Goal: Transaction & Acquisition: Purchase product/service

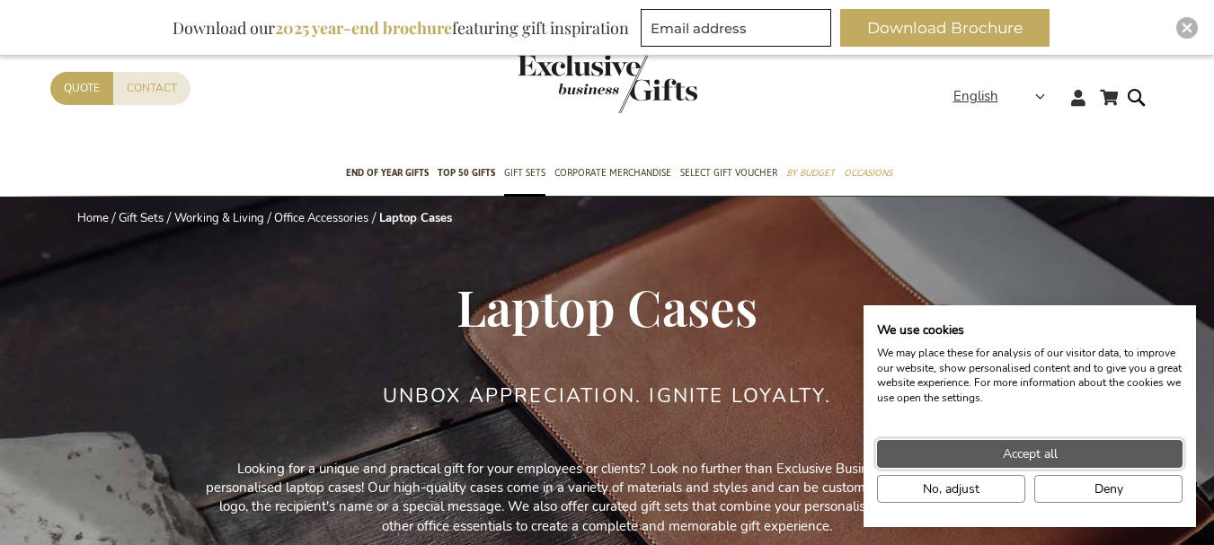
click at [1011, 446] on span "Accept all" at bounding box center [1029, 454] width 55 height 19
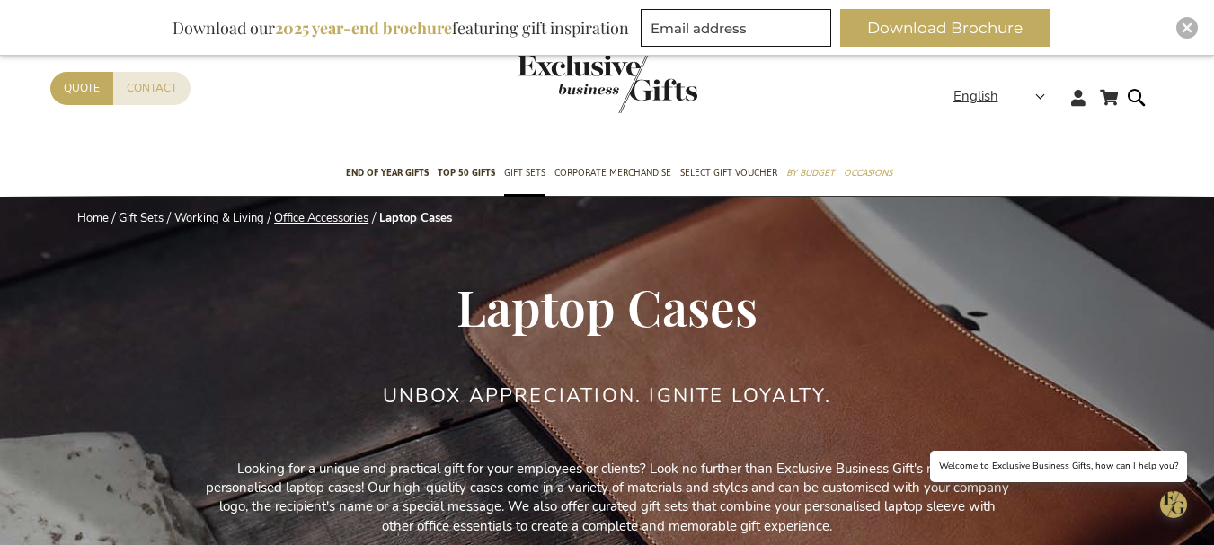
click at [353, 217] on link "Office Accessories" at bounding box center [321, 218] width 94 height 16
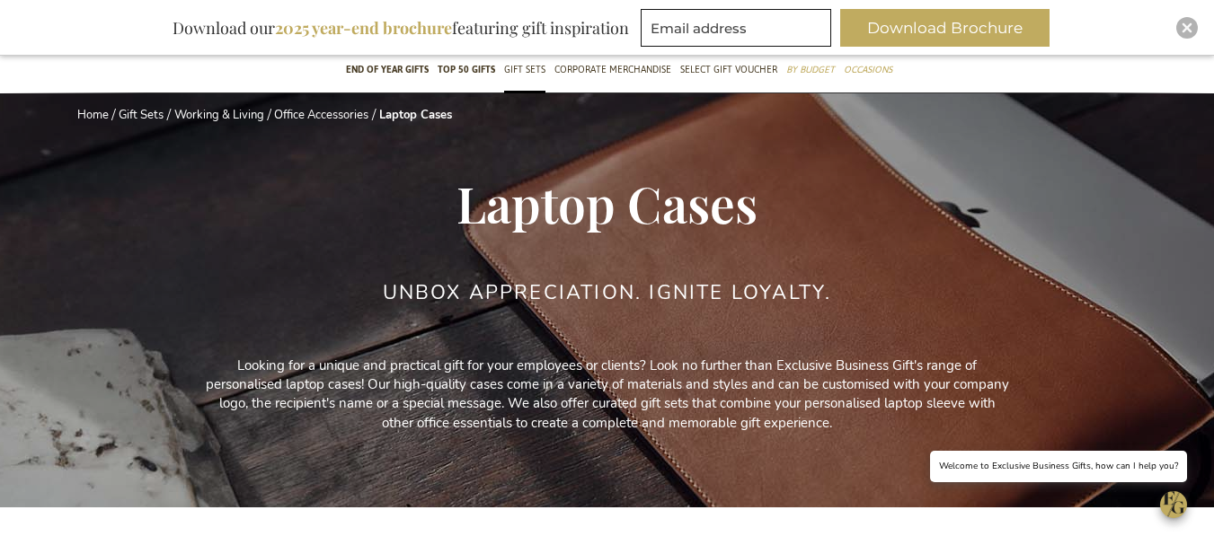
scroll to position [359, 0]
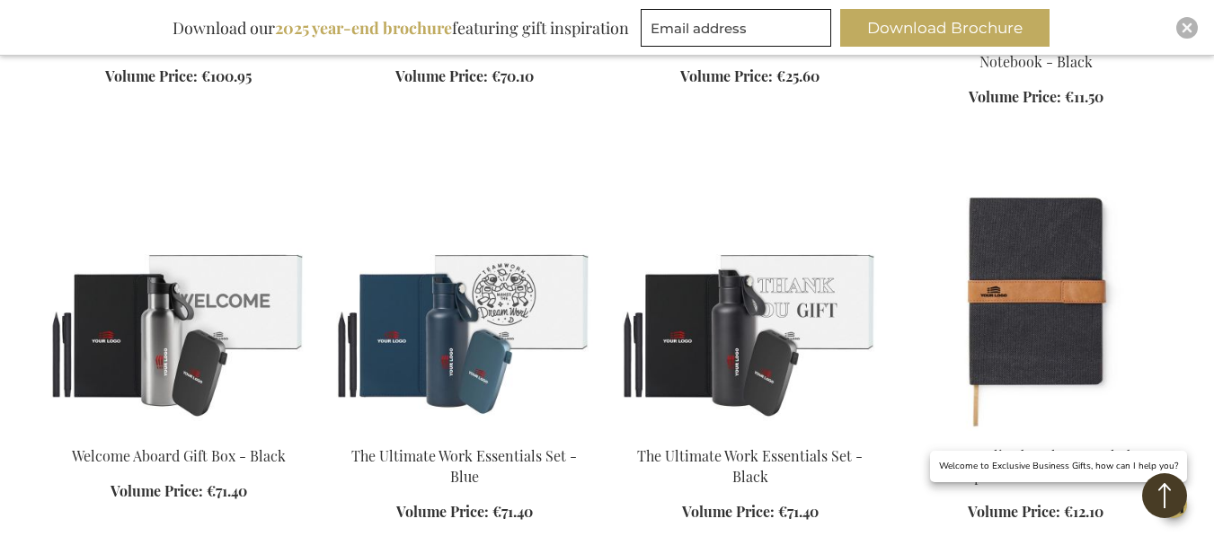
scroll to position [1437, 0]
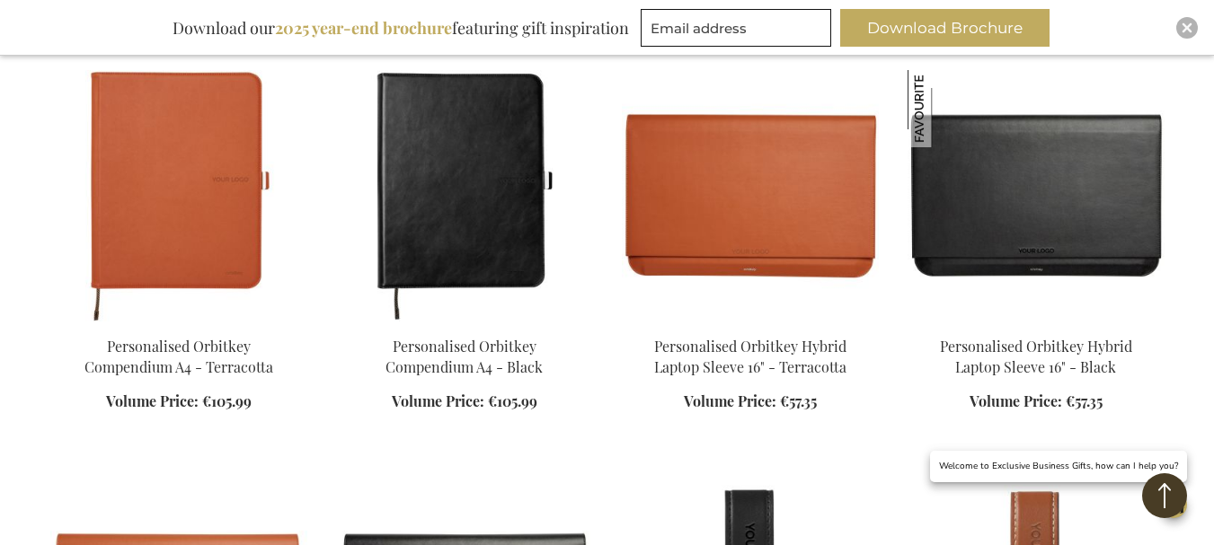
scroll to position [2515, 0]
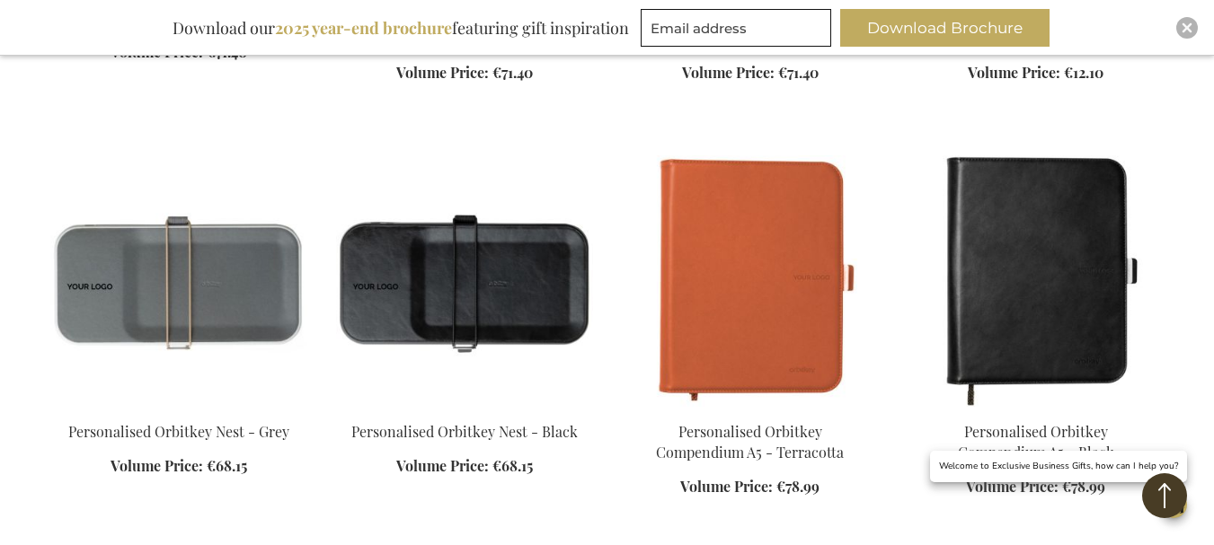
scroll to position [1976, 0]
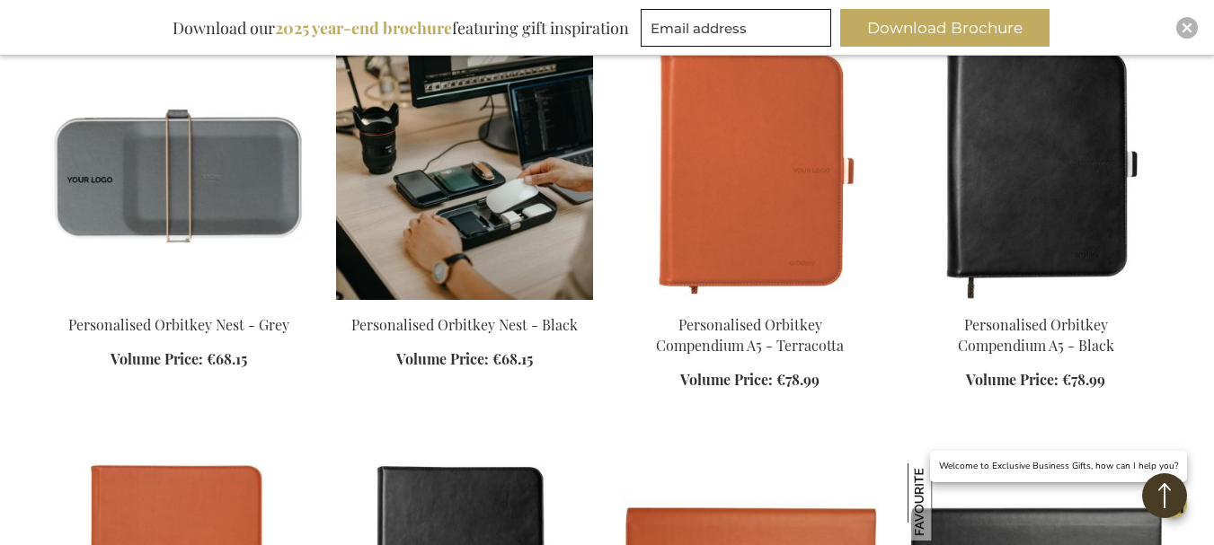
click at [446, 166] on img at bounding box center [464, 175] width 257 height 252
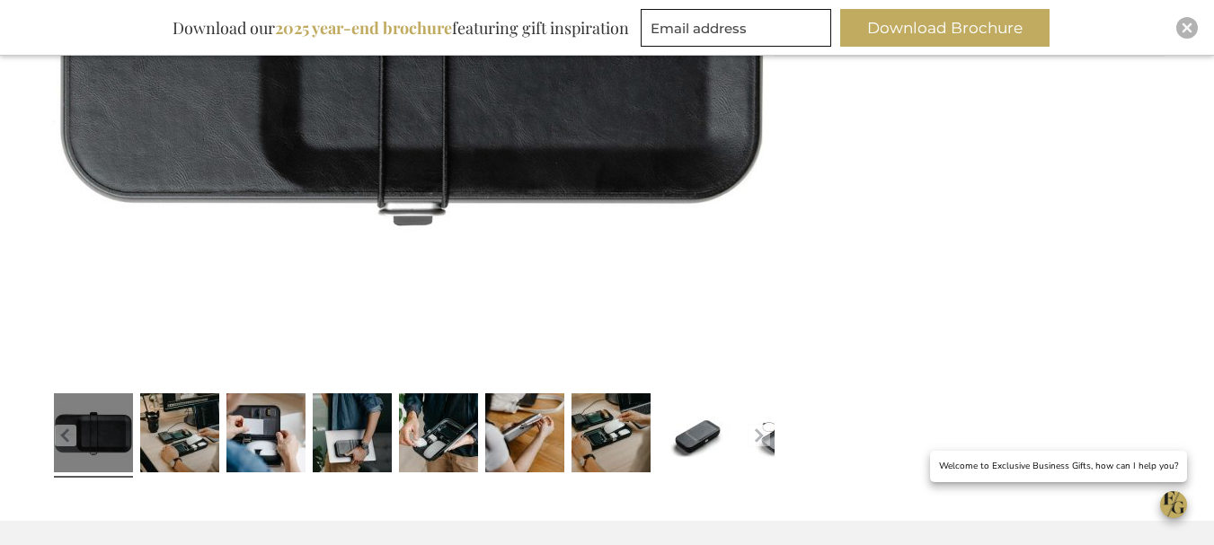
scroll to position [539, 0]
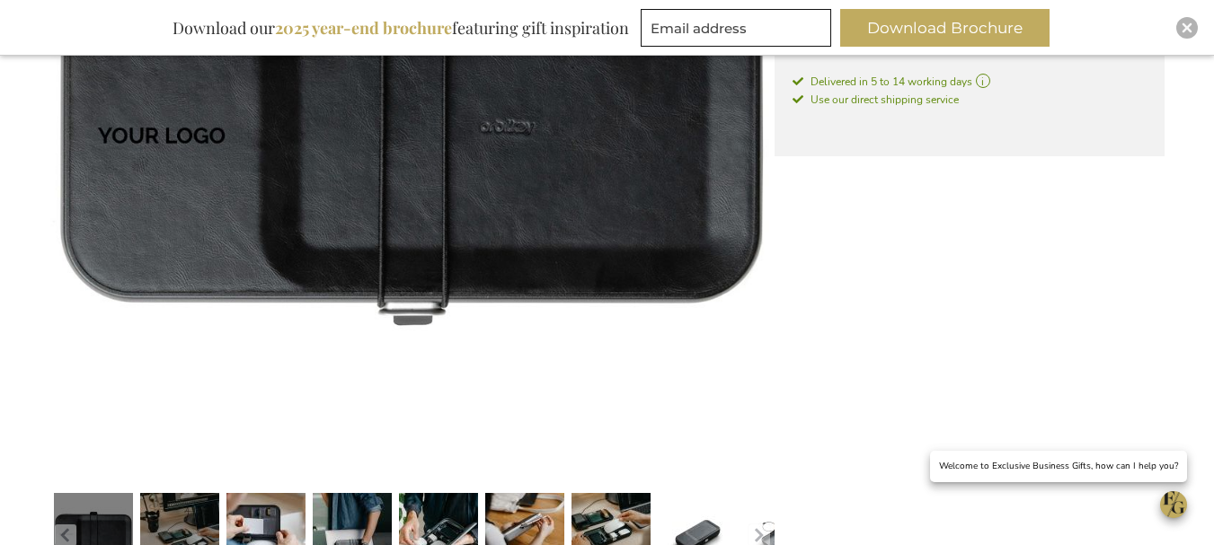
click at [183, 502] on link at bounding box center [179, 535] width 79 height 99
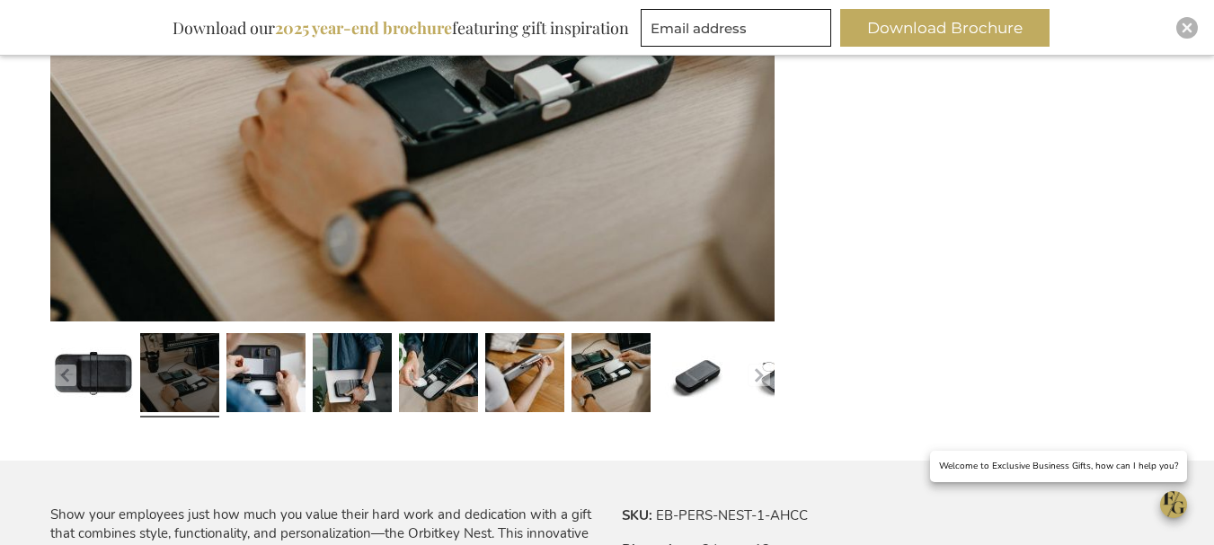
scroll to position [719, 0]
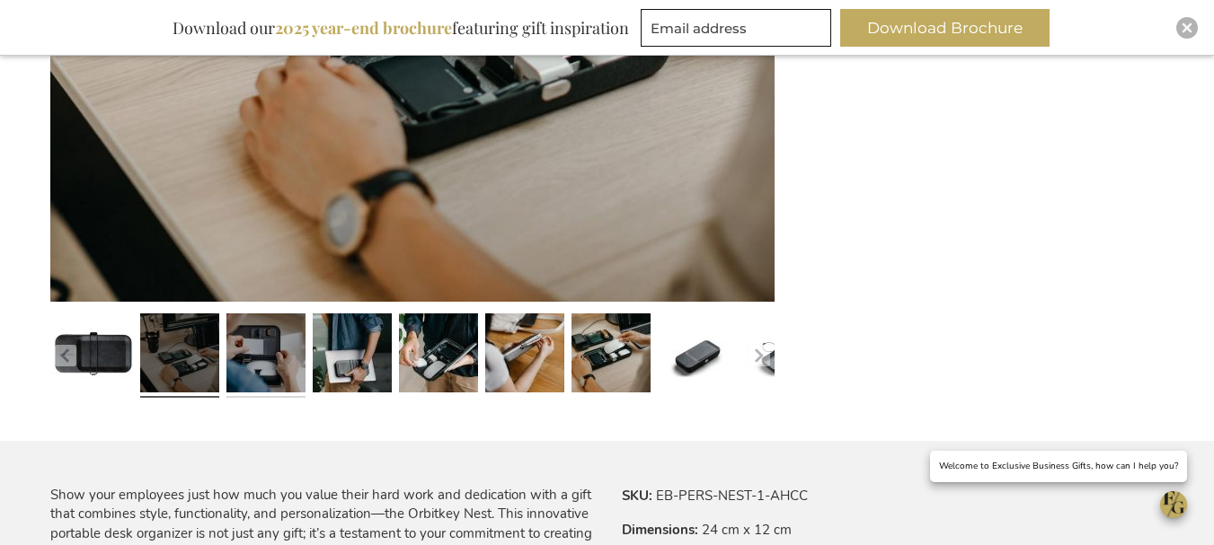
click at [274, 351] on link at bounding box center [265, 355] width 79 height 99
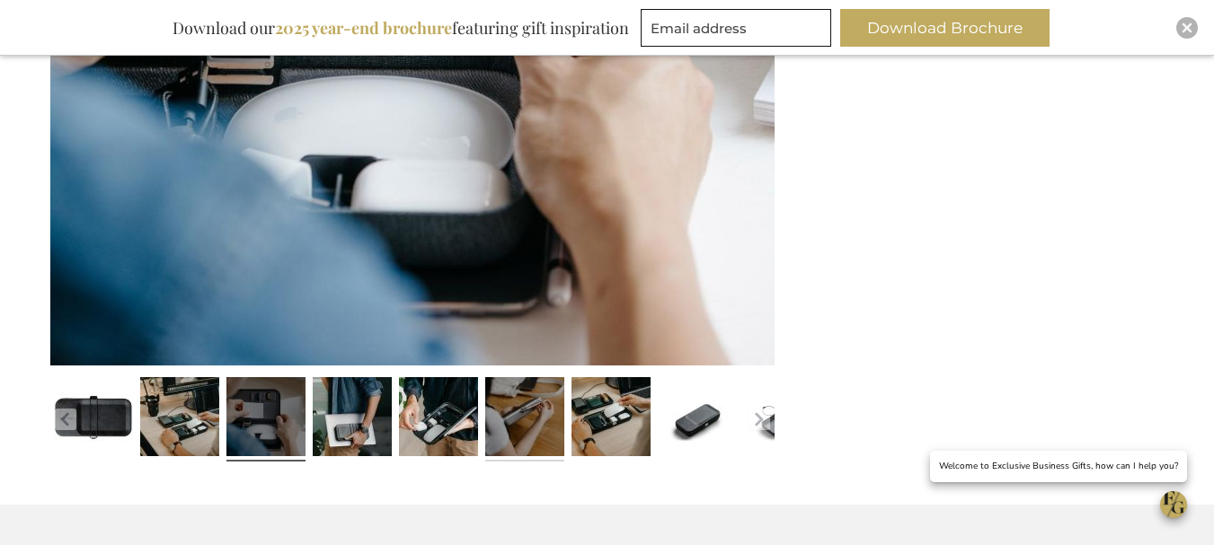
scroll to position [629, 0]
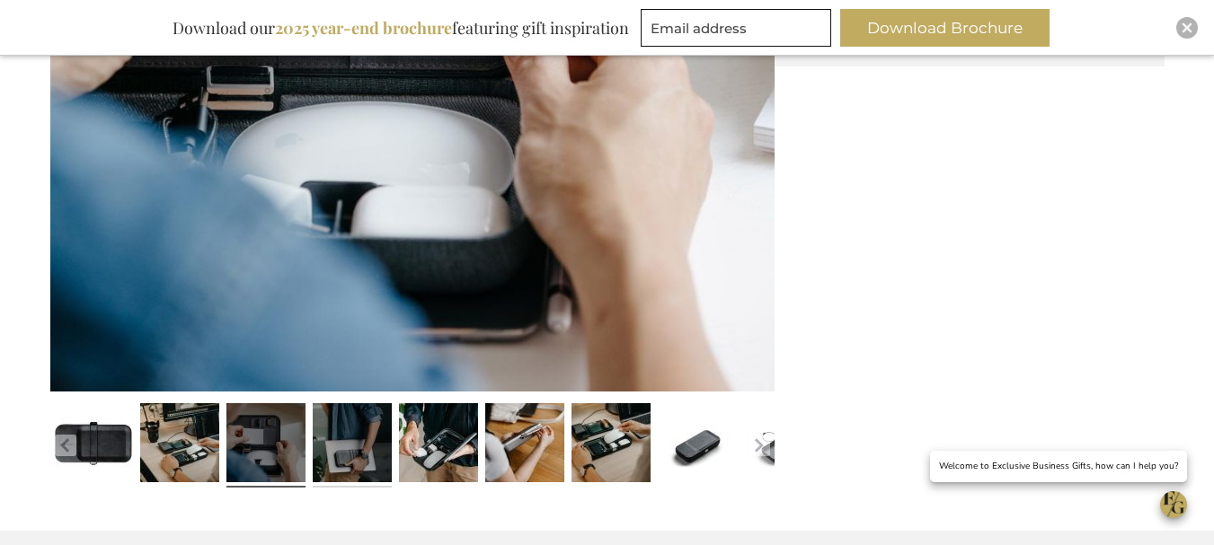
click at [372, 446] on link at bounding box center [352, 445] width 79 height 99
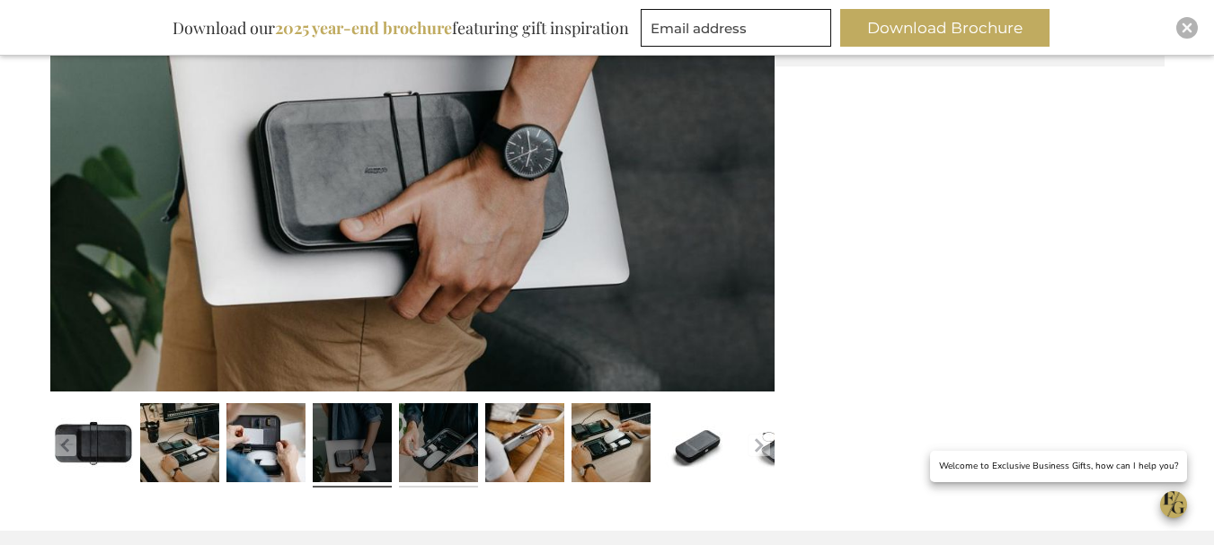
click at [425, 432] on link at bounding box center [438, 445] width 79 height 99
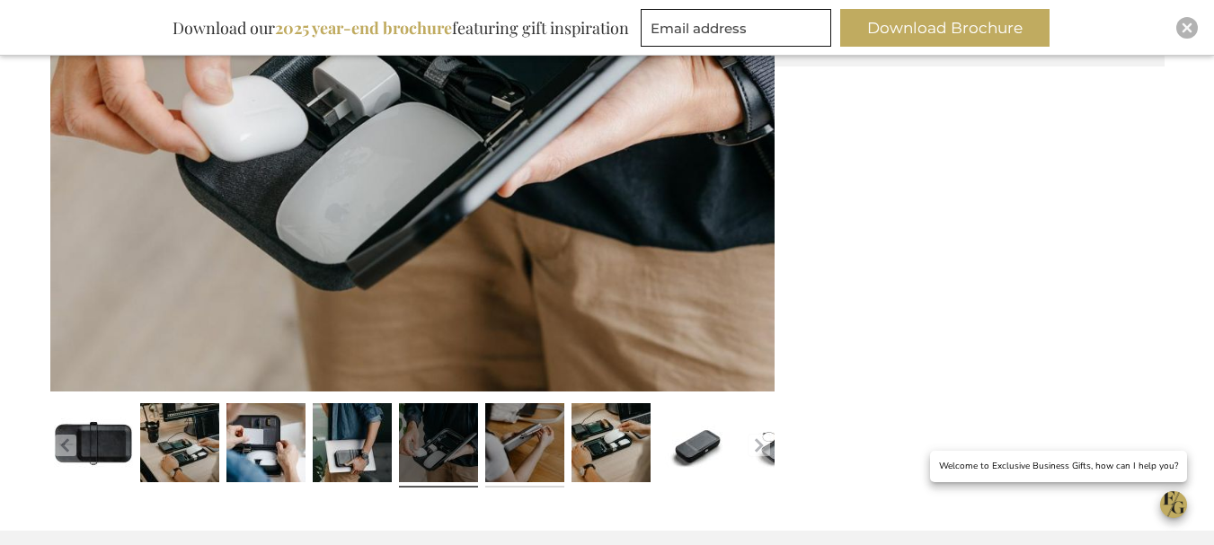
click at [507, 419] on link at bounding box center [524, 445] width 79 height 99
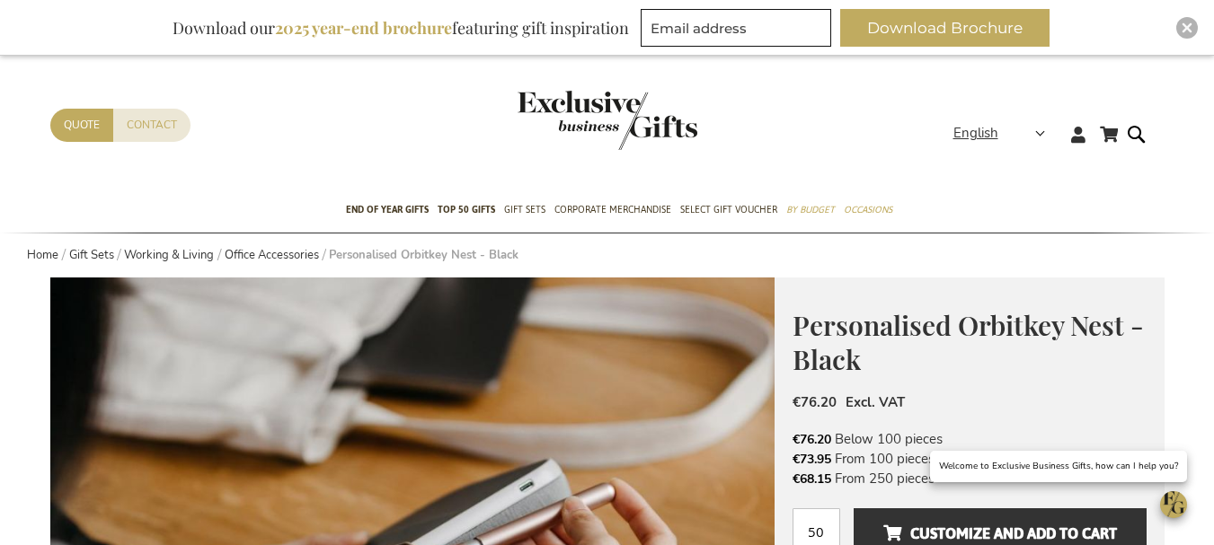
scroll to position [0, 0]
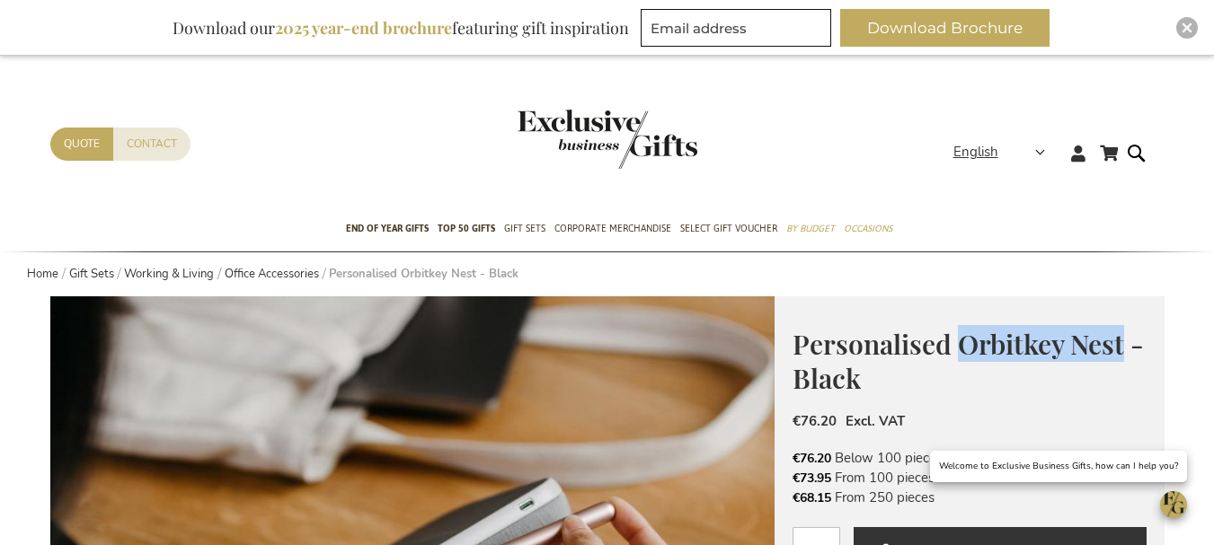
drag, startPoint x: 964, startPoint y: 352, endPoint x: 1122, endPoint y: 348, distance: 158.2
click at [1122, 348] on span "Personalised Orbitkey Nest - Black" at bounding box center [967, 361] width 351 height 71
copy span "Orbitkey Nest"
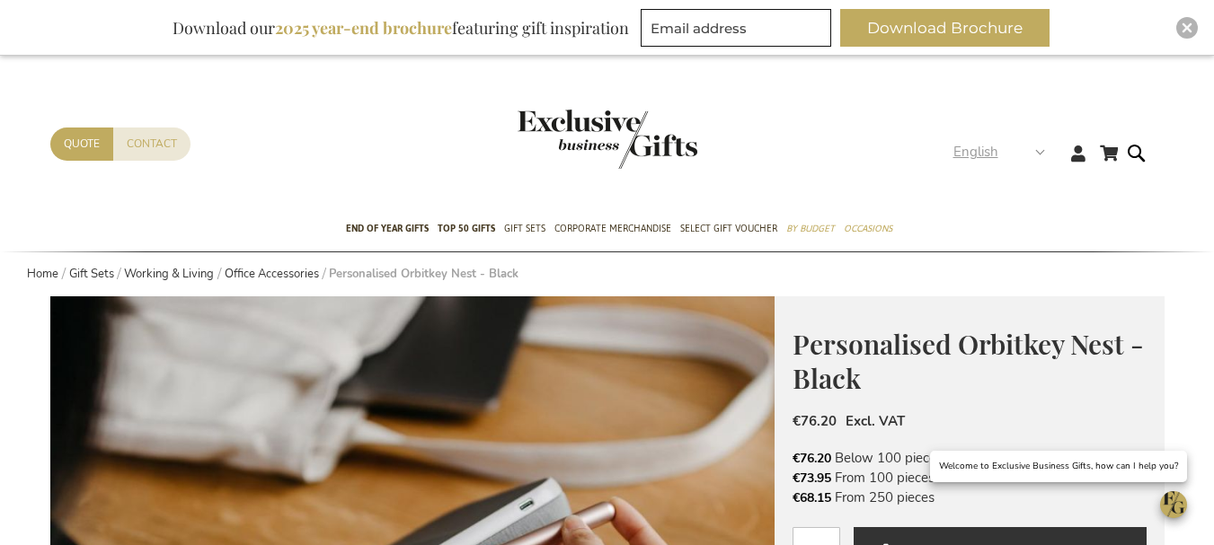
click at [1036, 148] on strong "English" at bounding box center [998, 152] width 90 height 21
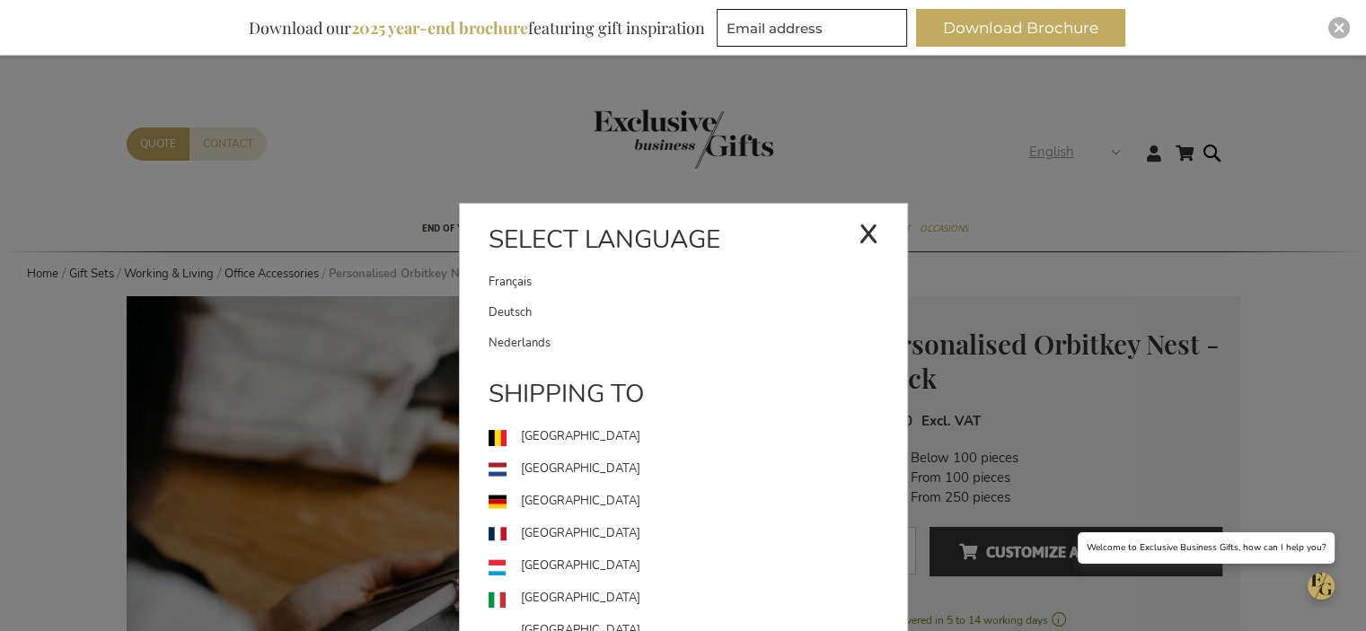
click at [873, 236] on div "x" at bounding box center [869, 232] width 20 height 54
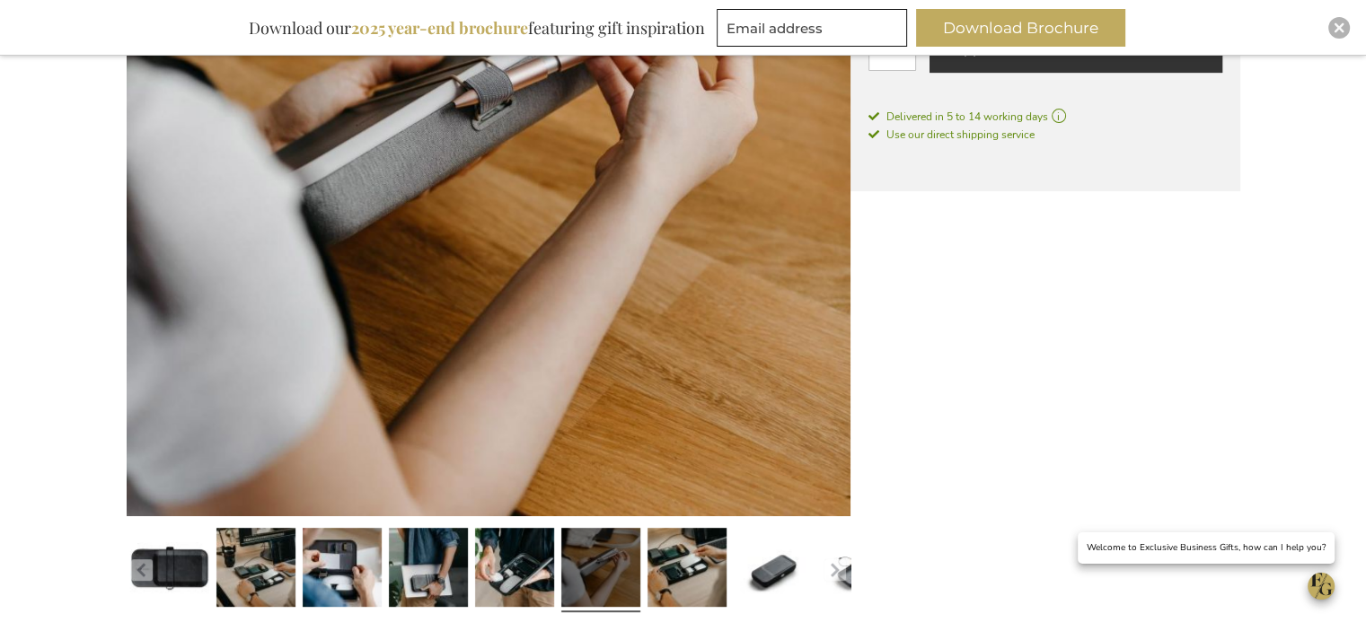
scroll to position [539, 0]
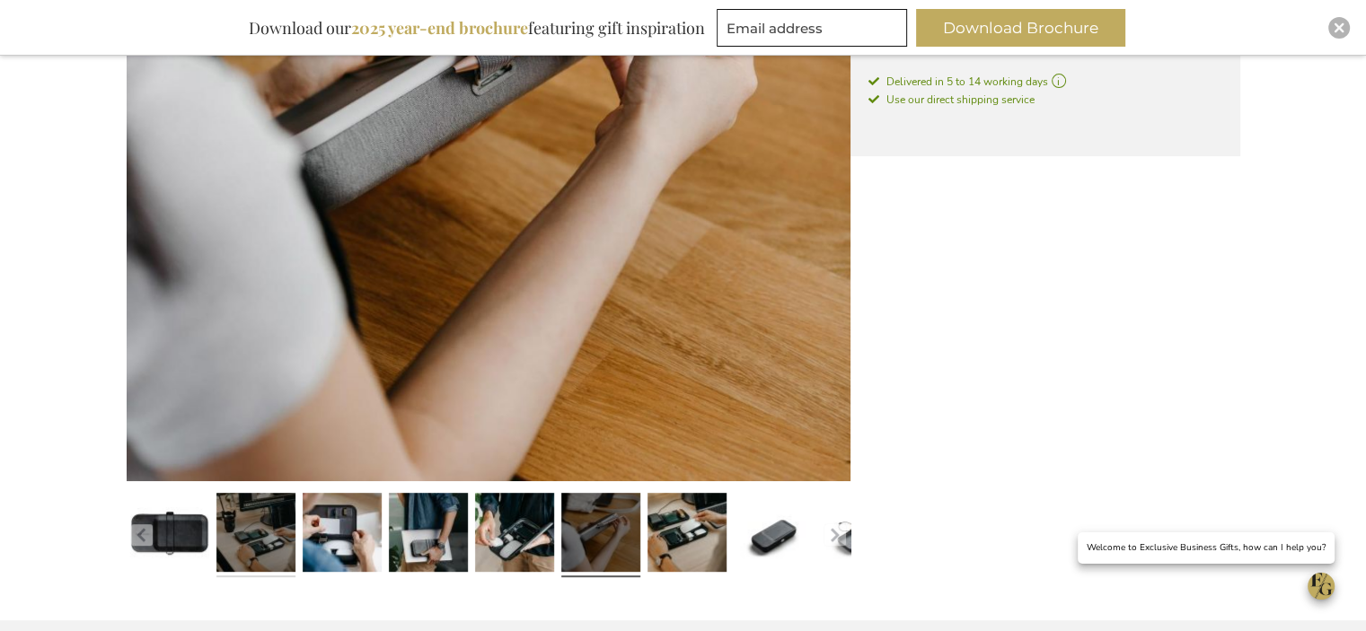
click at [270, 544] on link at bounding box center [255, 535] width 79 height 99
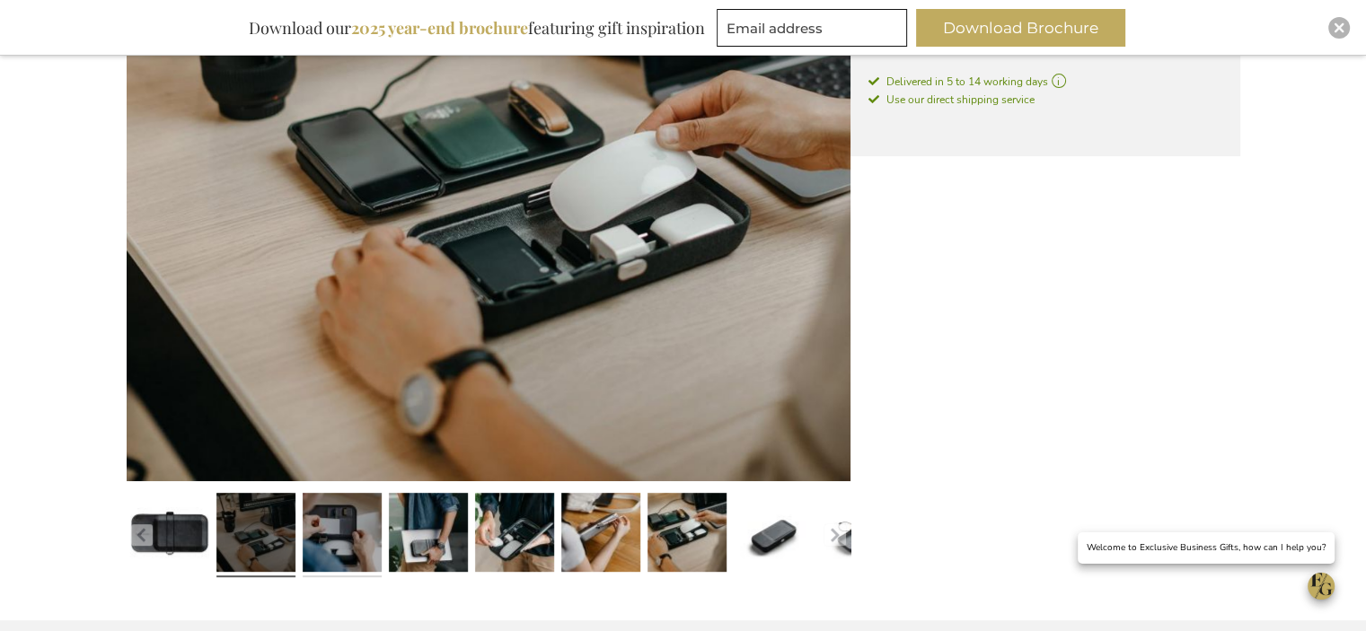
click at [345, 534] on link at bounding box center [342, 535] width 79 height 99
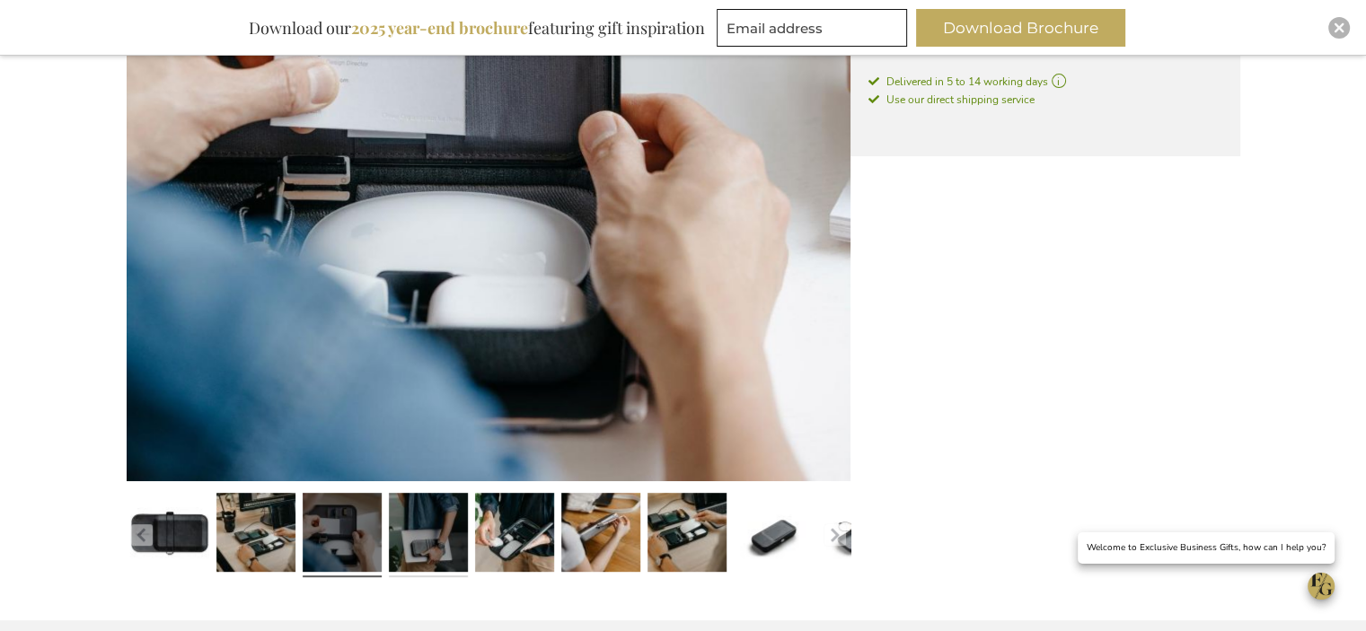
click at [431, 534] on link at bounding box center [428, 535] width 79 height 99
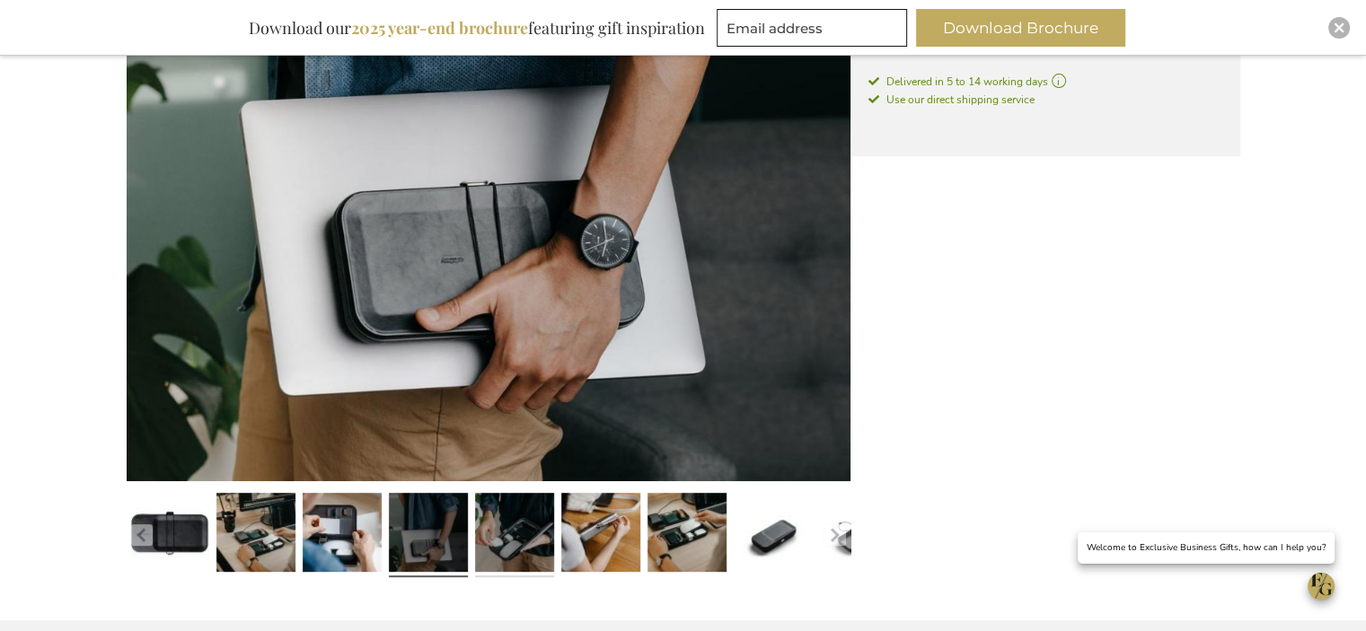
click at [508, 534] on link at bounding box center [514, 535] width 79 height 99
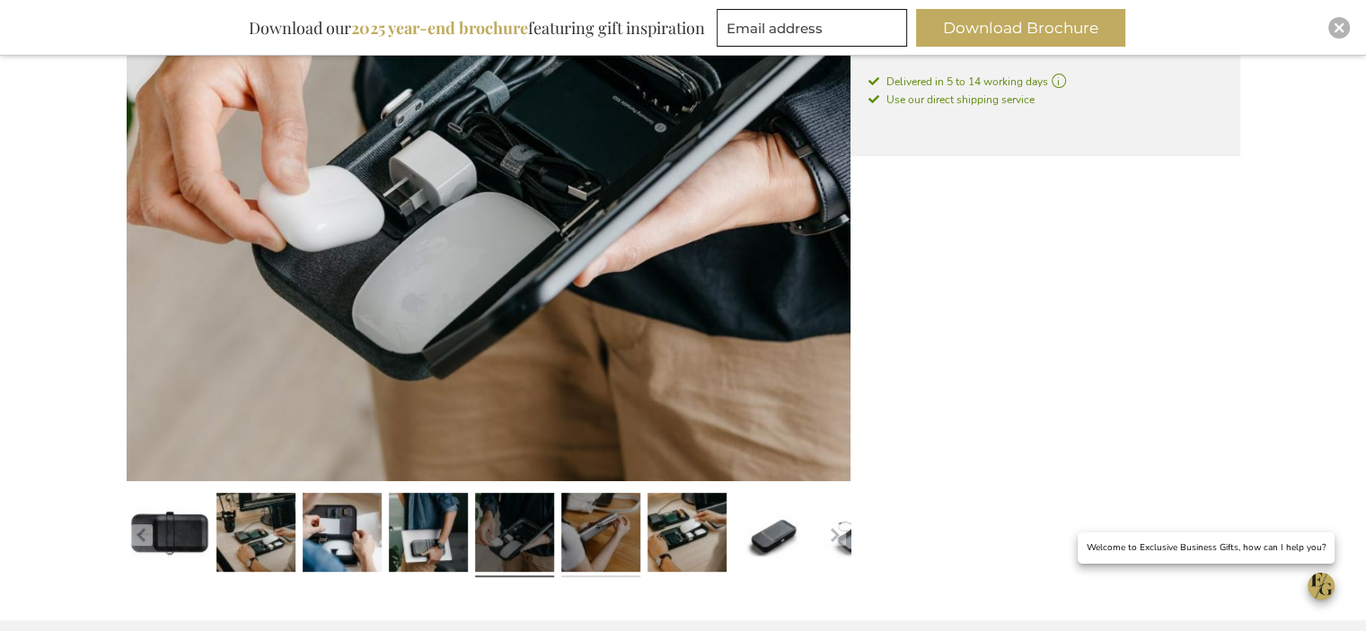
click at [613, 538] on link at bounding box center [600, 535] width 79 height 99
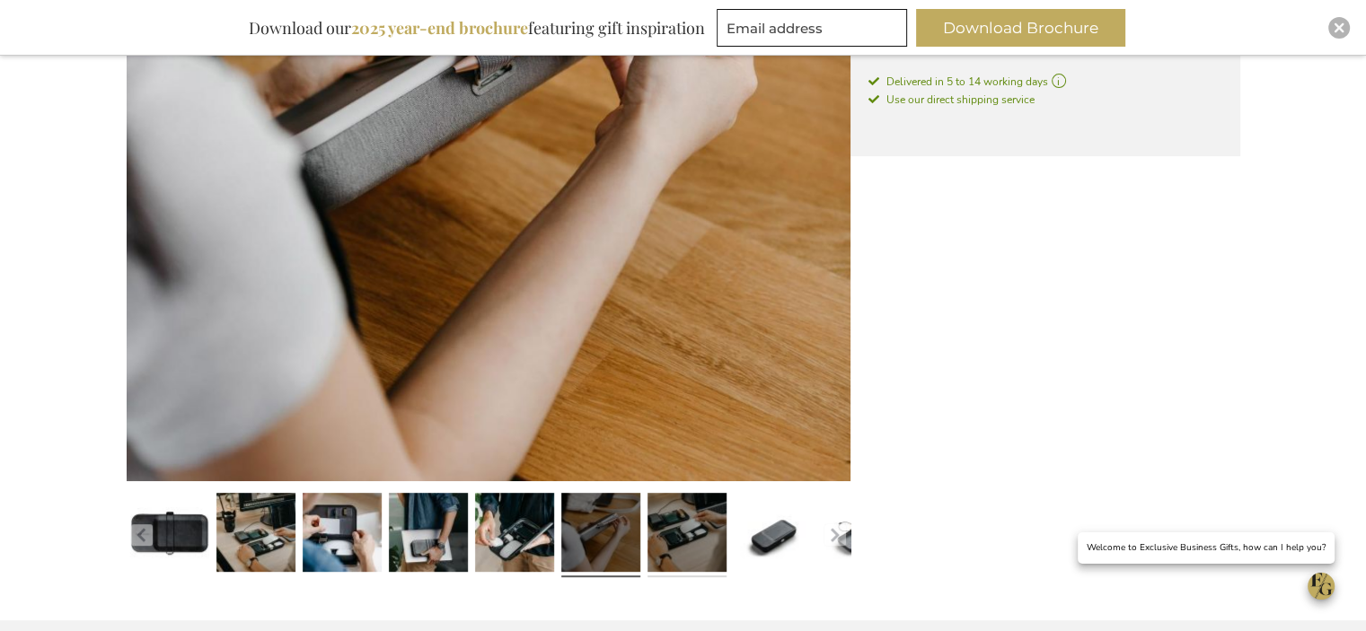
click at [676, 542] on link at bounding box center [687, 535] width 79 height 99
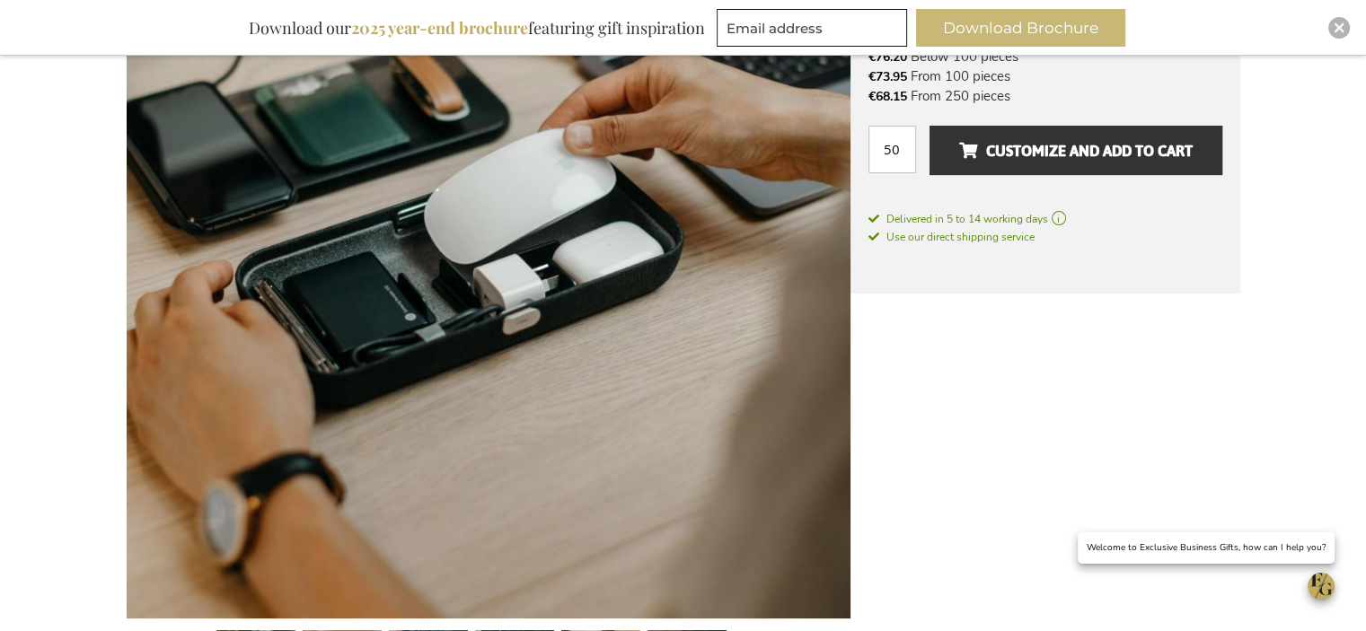
scroll to position [269, 0]
